Goal: Transaction & Acquisition: Obtain resource

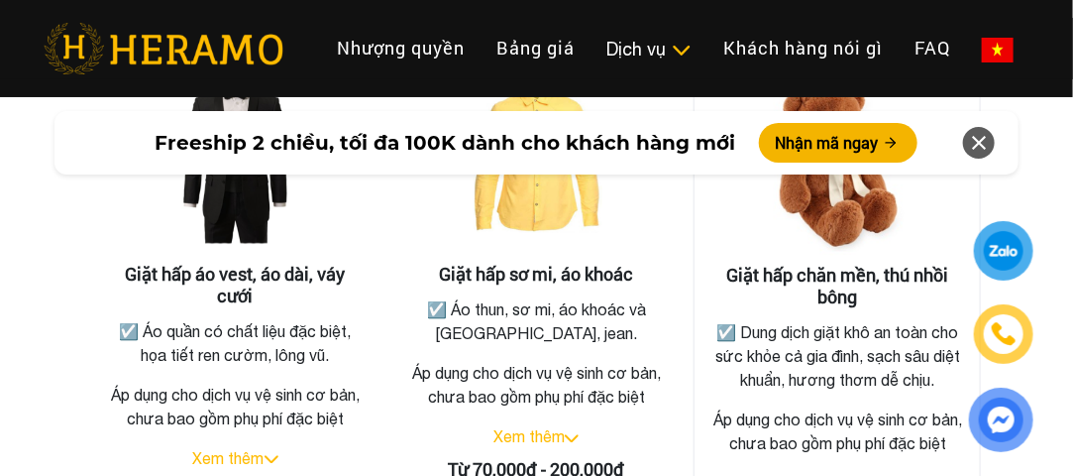
scroll to position [3766, 0]
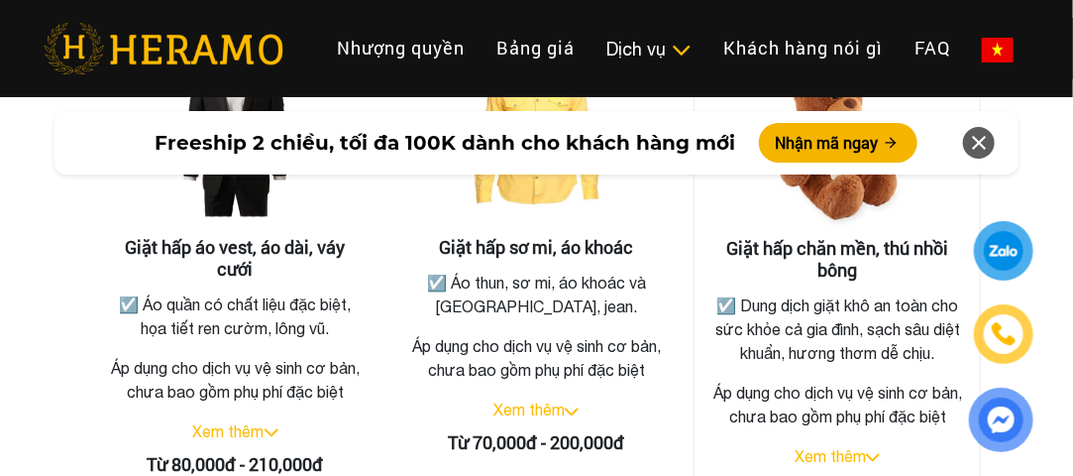
click at [826, 238] on h3 "Giặt hấp chăn mền, thú nhồi bông" at bounding box center [838, 259] width 254 height 43
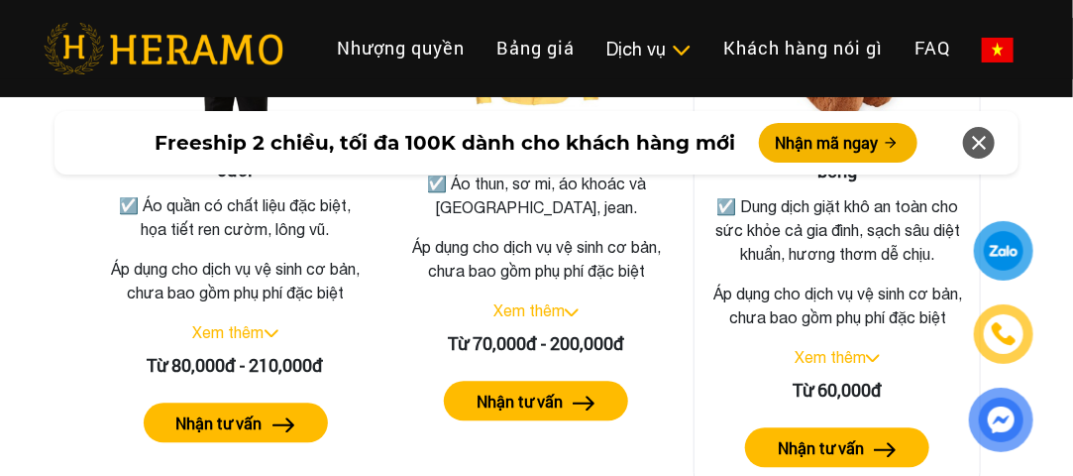
scroll to position [3964, 0]
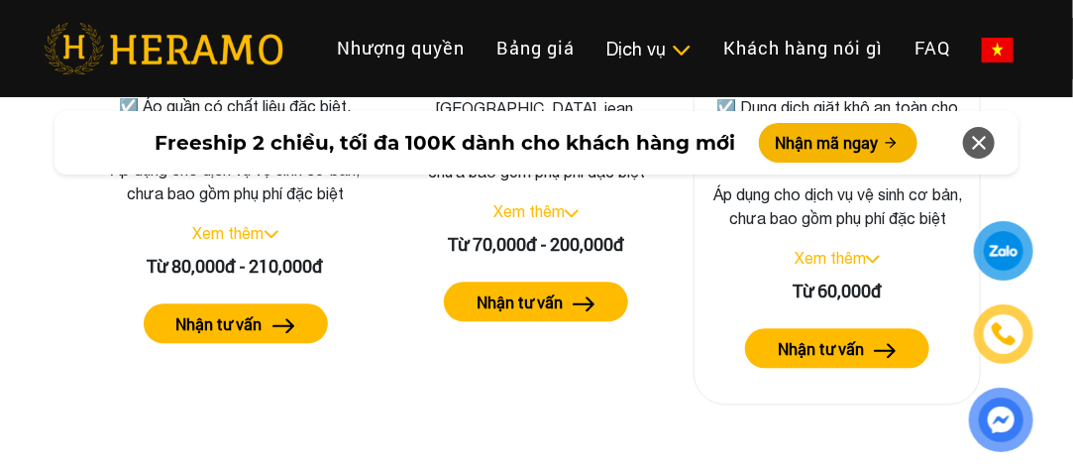
click at [853, 267] on link "Xem thêm" at bounding box center [830, 258] width 71 height 18
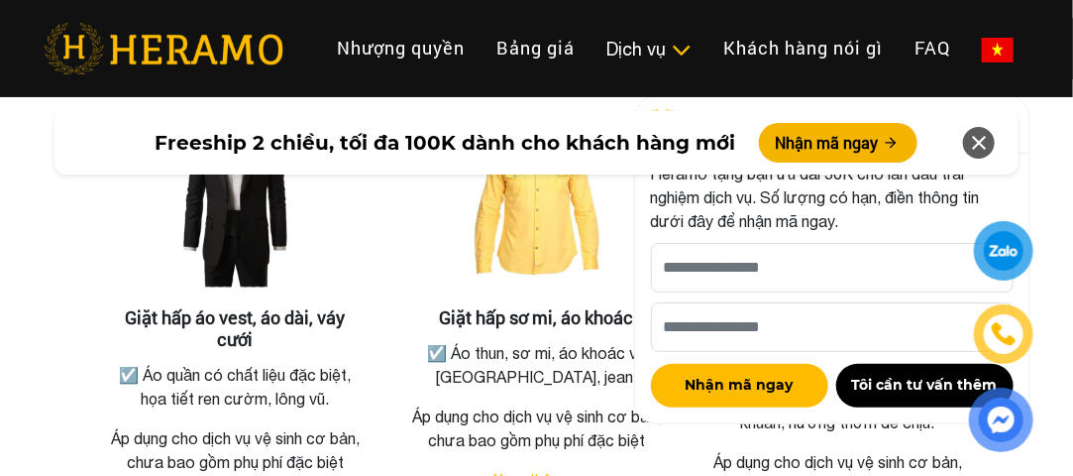
scroll to position [3667, 0]
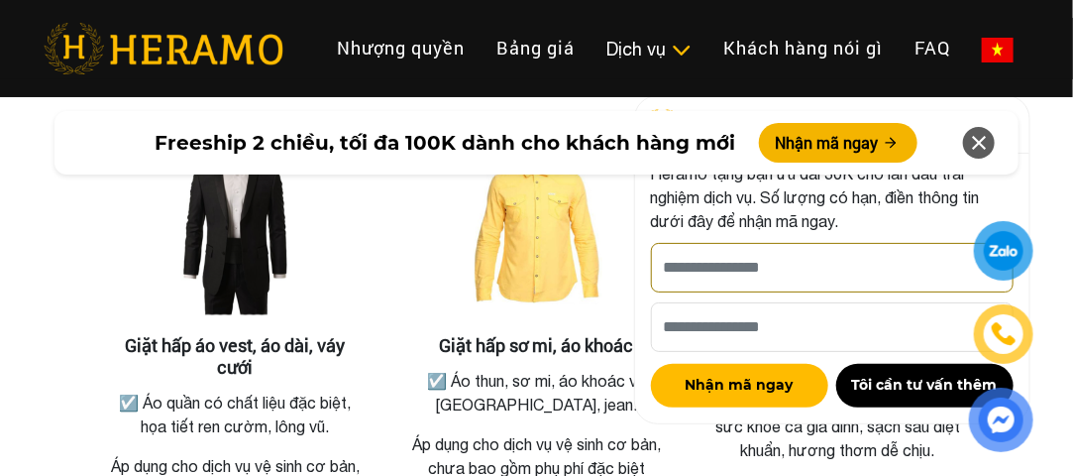
click at [716, 268] on input "[PERSON_NAME] xin tên của bạn nhé *" at bounding box center [832, 268] width 363 height 50
type input "******"
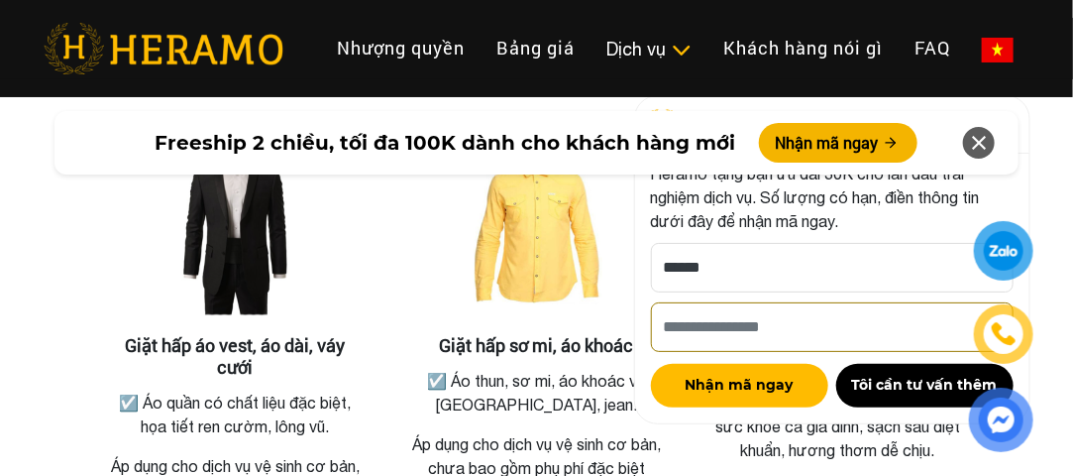
click at [720, 324] on input "Số điện thoại HERAMO có thể liên hệ là *" at bounding box center [832, 327] width 363 height 50
type input "**********"
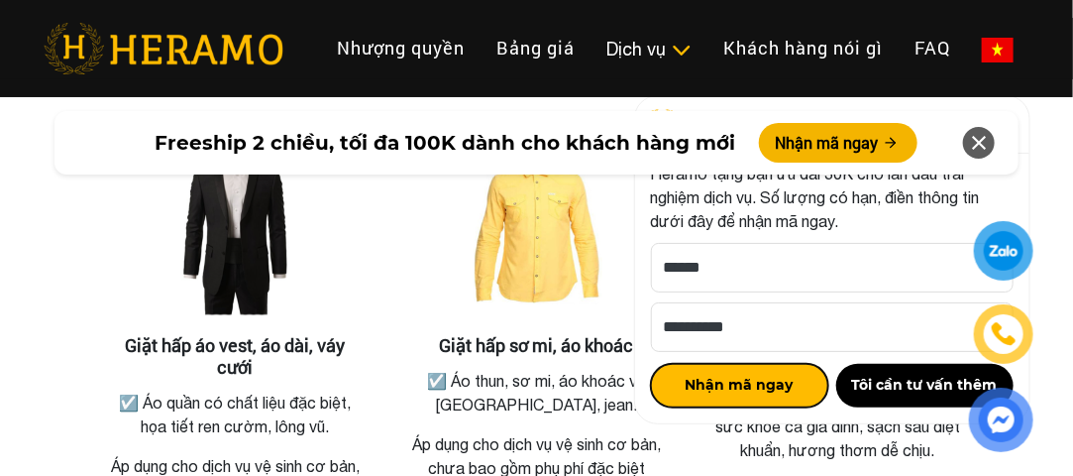
click at [703, 388] on button "Nhận mã ngay" at bounding box center [739, 386] width 177 height 44
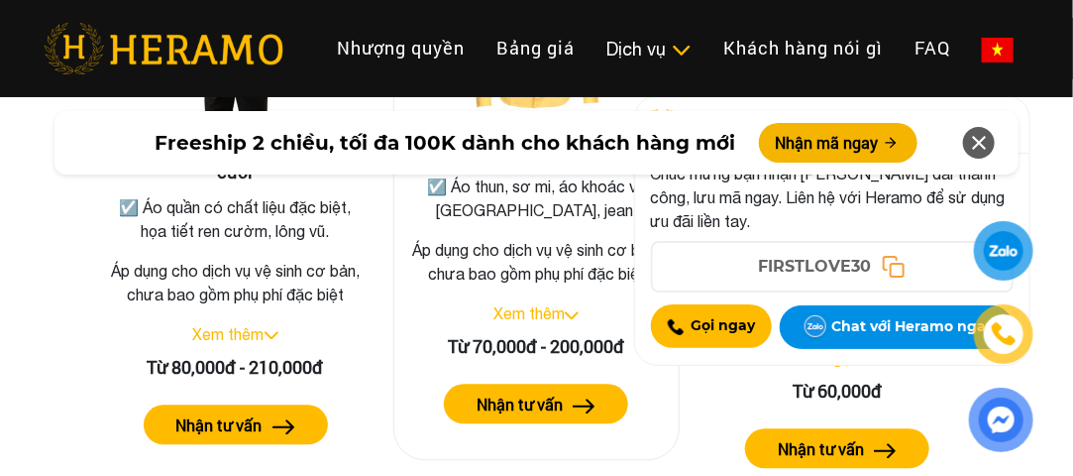
scroll to position [3766, 0]
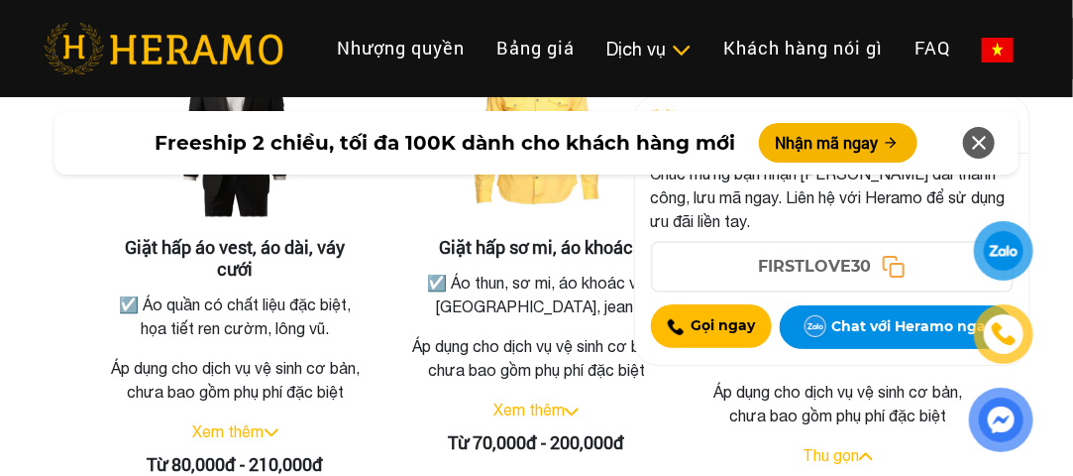
click at [983, 141] on icon at bounding box center [979, 143] width 24 height 36
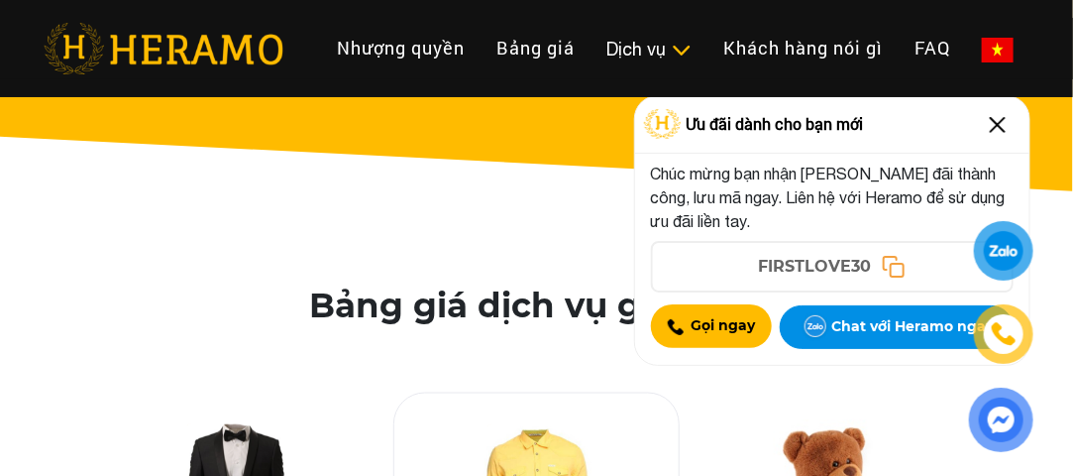
scroll to position [3369, 0]
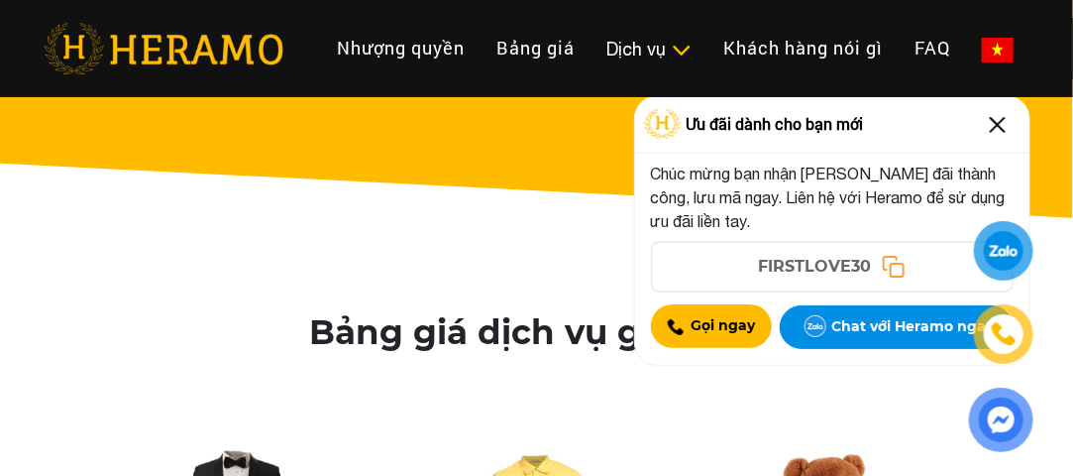
click at [1003, 124] on img at bounding box center [998, 125] width 32 height 32
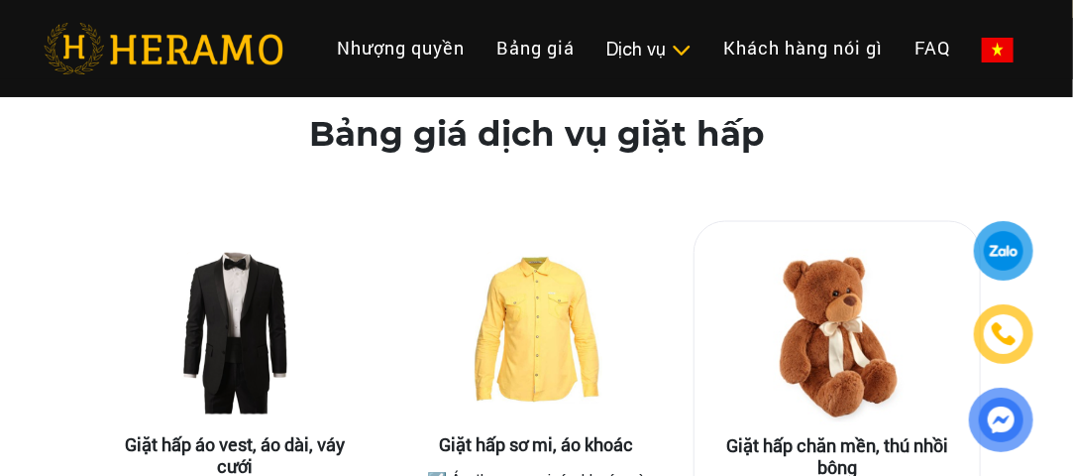
scroll to position [3667, 0]
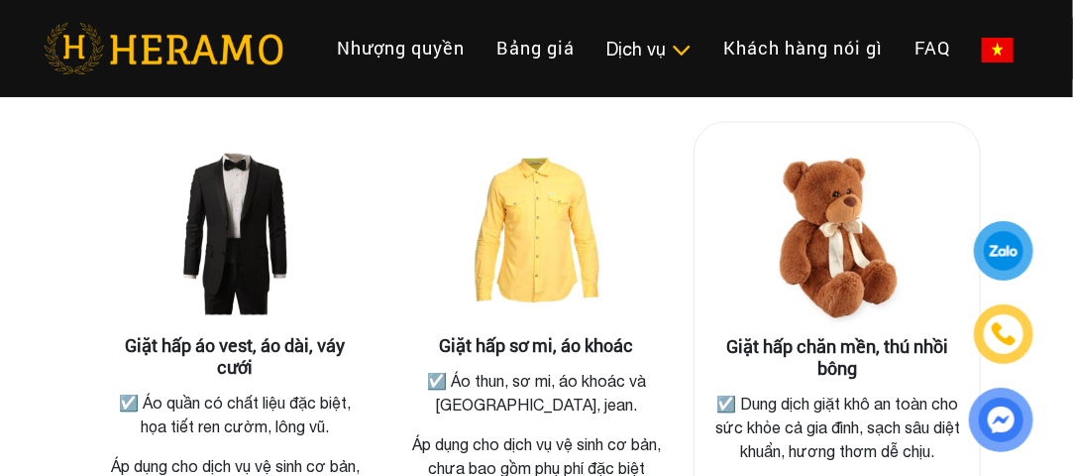
click at [833, 342] on h3 "Giặt hấp chăn mền, thú nhồi bông" at bounding box center [838, 358] width 254 height 43
click at [840, 236] on img at bounding box center [837, 238] width 198 height 198
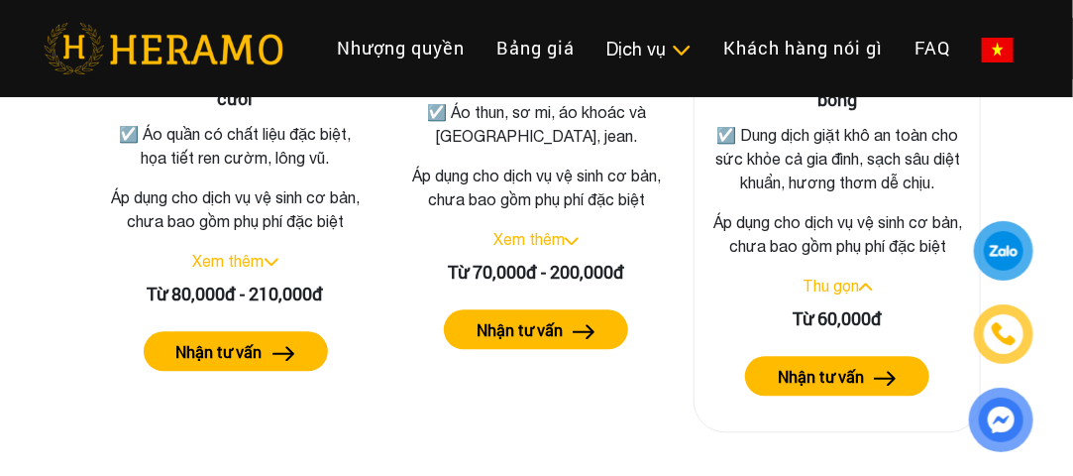
scroll to position [3964, 0]
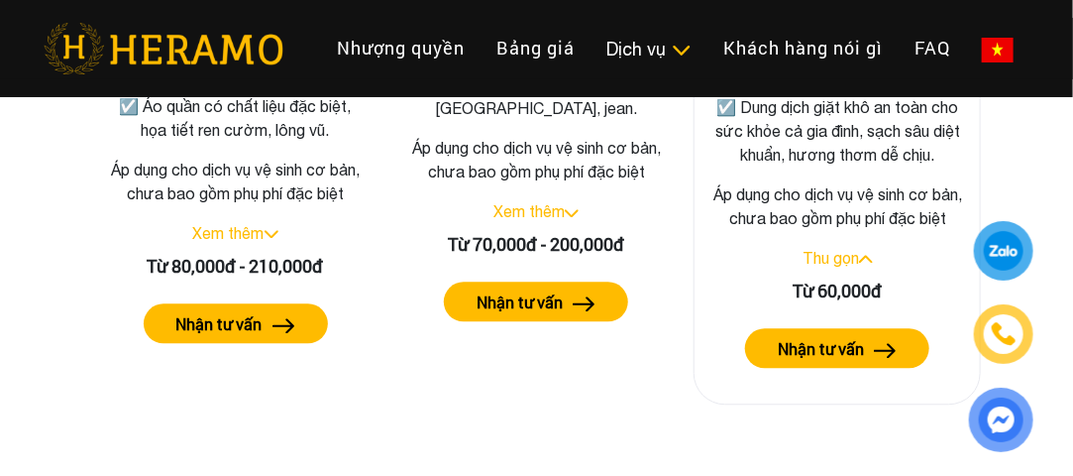
click at [868, 368] on button "Nhận tư vấn" at bounding box center [837, 348] width 184 height 40
